Goal: Task Accomplishment & Management: Use online tool/utility

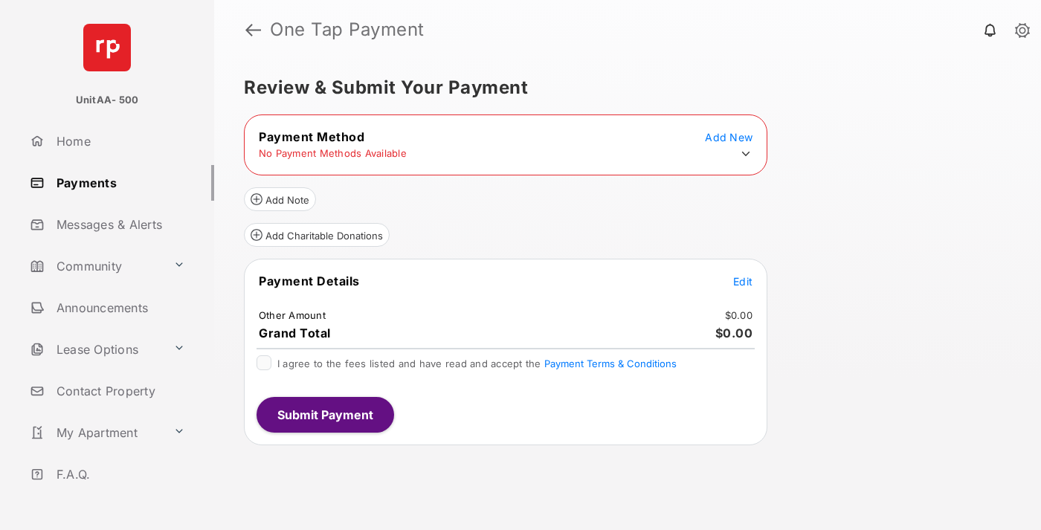
click at [746, 154] on icon at bounding box center [745, 153] width 13 height 13
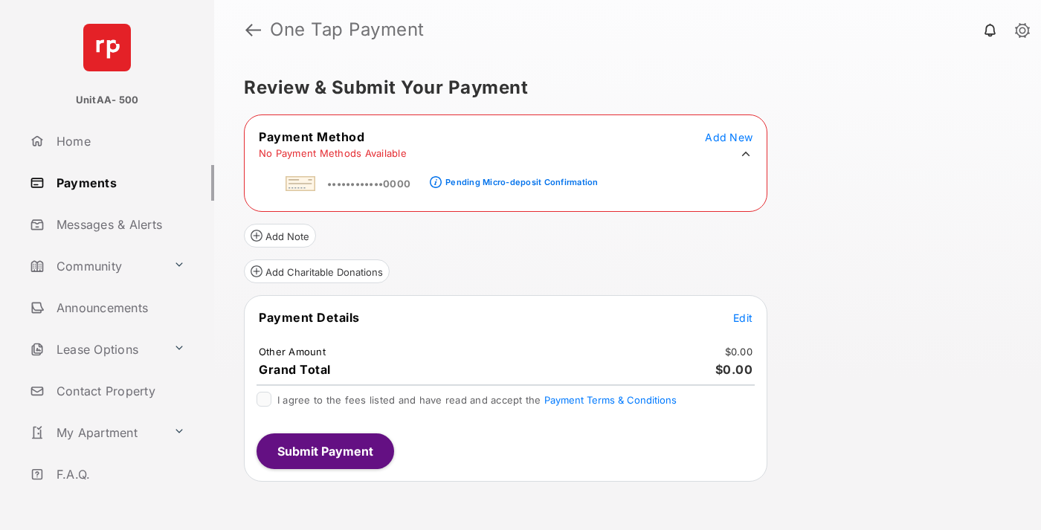
click at [519, 178] on div "Pending Micro-deposit Confirmation" at bounding box center [522, 182] width 152 height 10
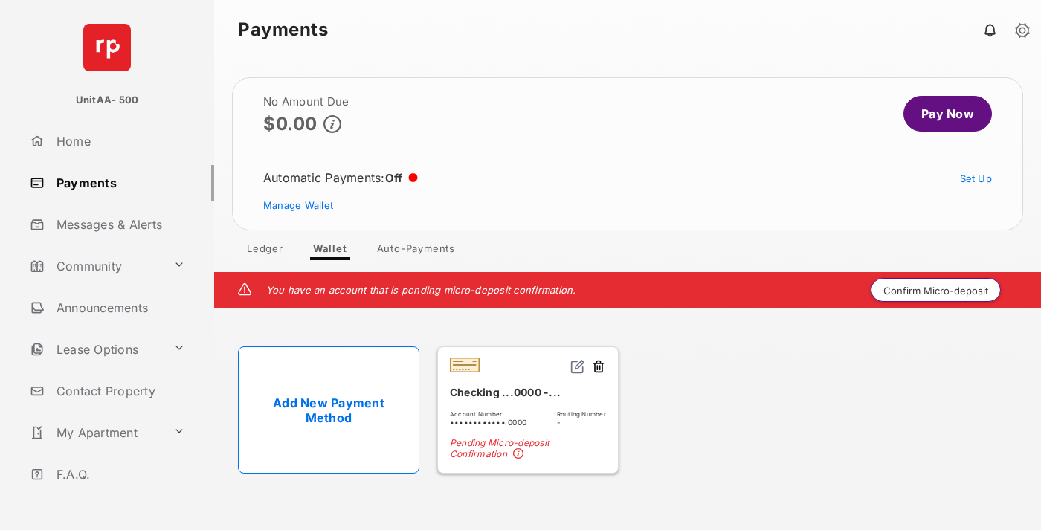
click at [936, 290] on button "Confirm Micro-deposit" at bounding box center [936, 290] width 130 height 24
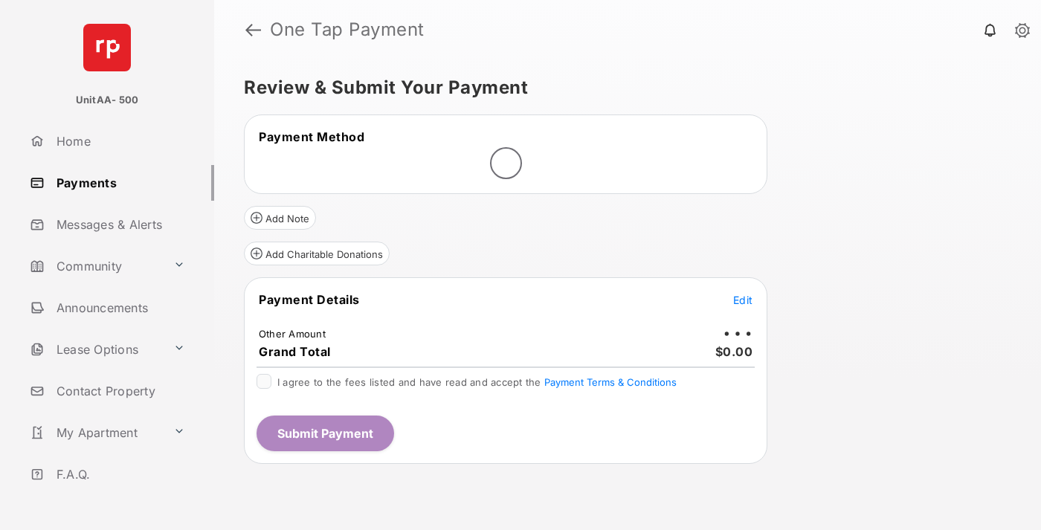
click at [743, 300] on span "Edit" at bounding box center [742, 300] width 19 height 13
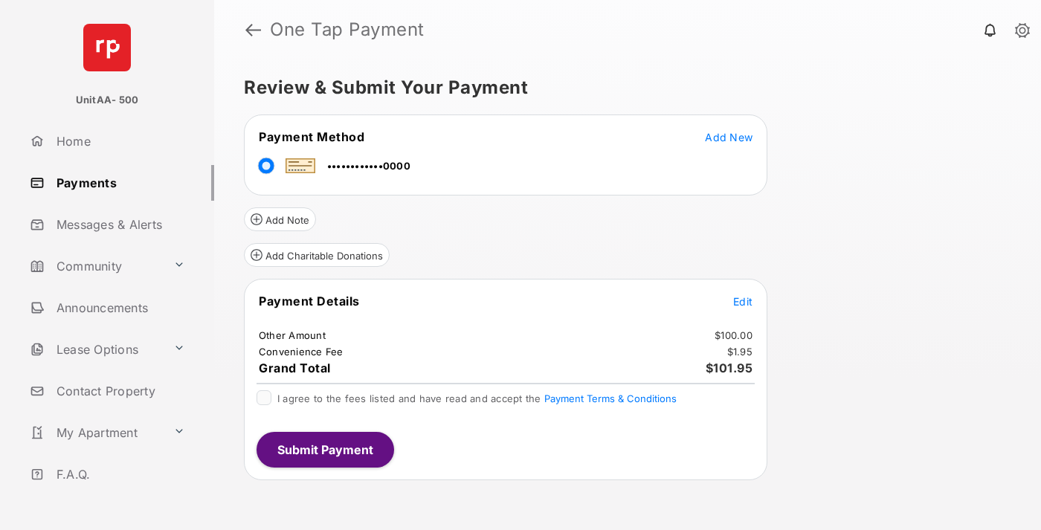
click at [743, 301] on span "Edit" at bounding box center [742, 301] width 19 height 13
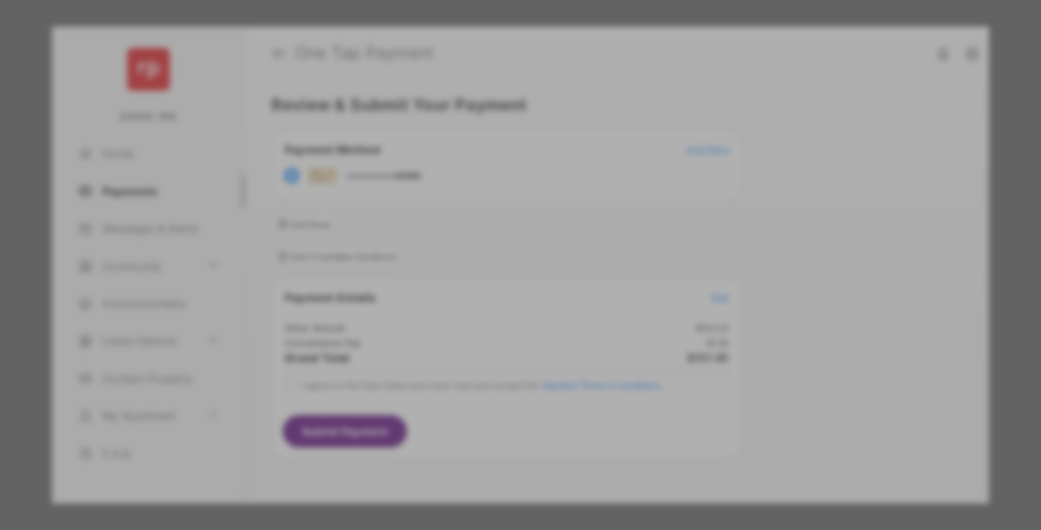
click at [470, 389] on button "Save" at bounding box center [470, 393] width 74 height 36
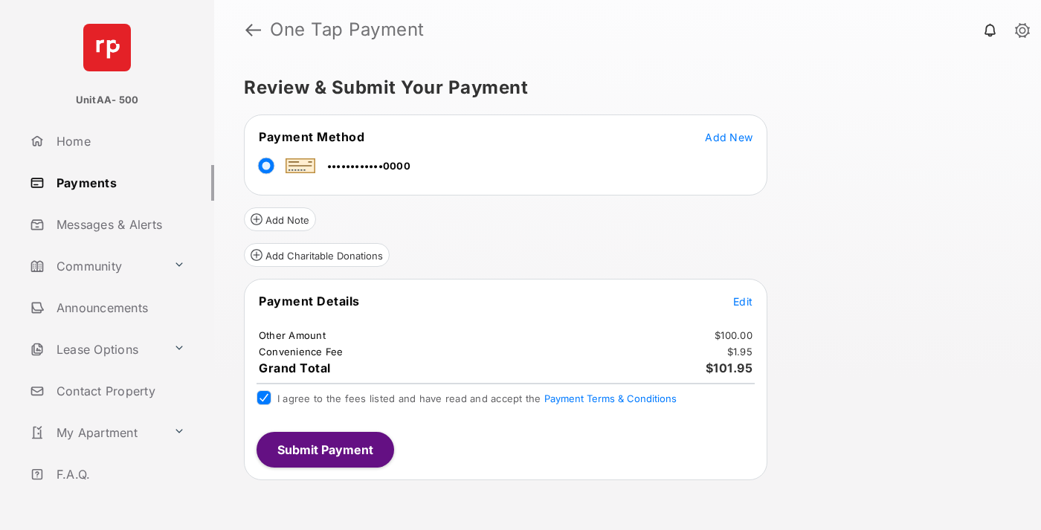
click at [324, 449] on button "Submit Payment" at bounding box center [326, 450] width 138 height 36
